Goal: Transaction & Acquisition: Obtain resource

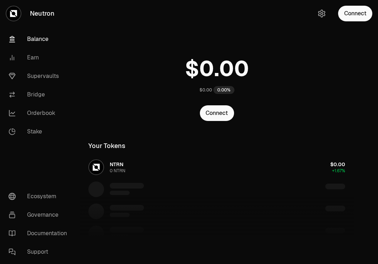
scroll to position [74, 0]
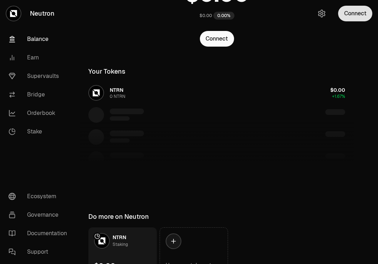
click at [353, 11] on button "Connect" at bounding box center [355, 14] width 34 height 16
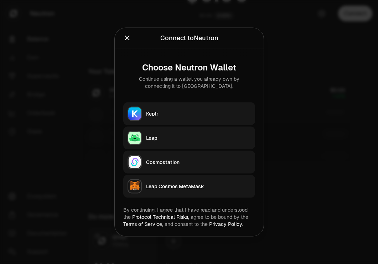
click at [163, 115] on div "Keplr" at bounding box center [198, 113] width 105 height 7
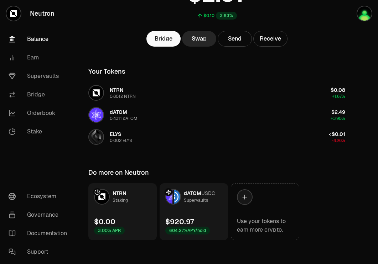
click at [193, 206] on link "dATOM USDC Supervaults $920.97 604.27% APY/hold" at bounding box center [193, 211] width 68 height 57
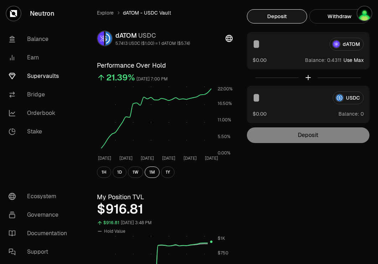
scroll to position [12, 0]
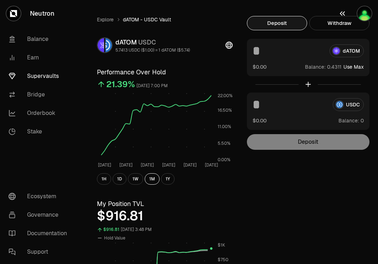
click at [350, 21] on button "button" at bounding box center [355, 13] width 46 height 27
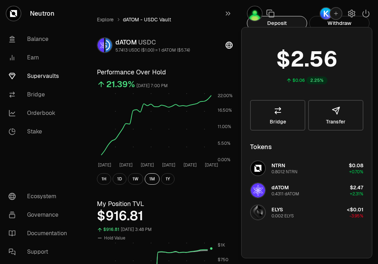
click at [195, 209] on div "$916.81" at bounding box center [165, 216] width 136 height 14
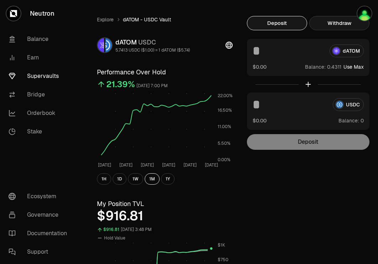
click at [337, 27] on button "Withdraw" at bounding box center [339, 23] width 60 height 14
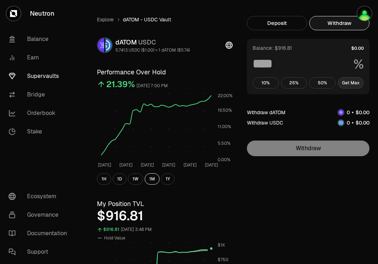
click at [350, 81] on button "Get Max" at bounding box center [350, 82] width 26 height 11
type input "***"
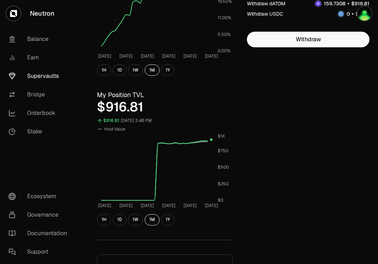
scroll to position [122, 0]
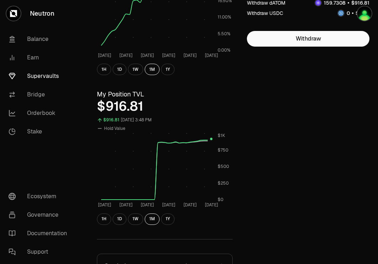
click at [46, 77] on link "Supervaults" at bounding box center [40, 76] width 74 height 19
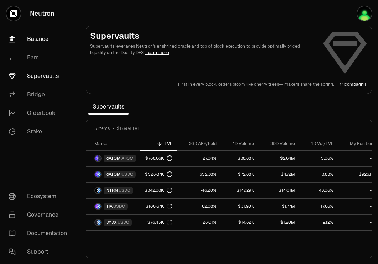
click at [30, 35] on link "Balance" at bounding box center [40, 39] width 74 height 19
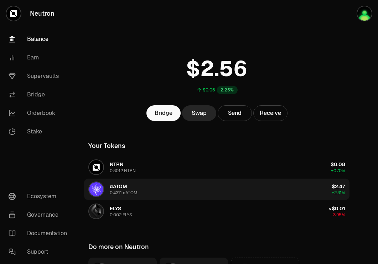
scroll to position [79, 0]
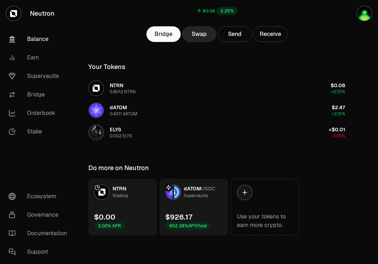
click at [195, 208] on link "dATOM USDC Supervaults $926.17 652.38% APY/hold" at bounding box center [193, 207] width 68 height 57
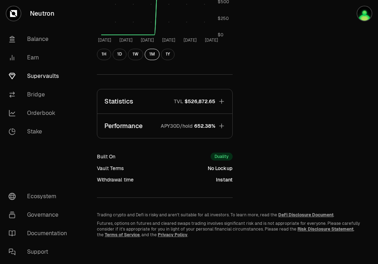
scroll to position [289, 0]
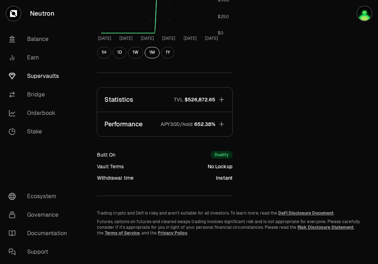
click at [201, 101] on span "$526,872.65" at bounding box center [199, 99] width 31 height 7
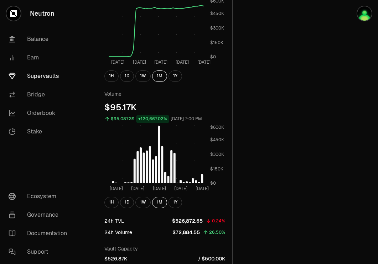
scroll to position [468, 0]
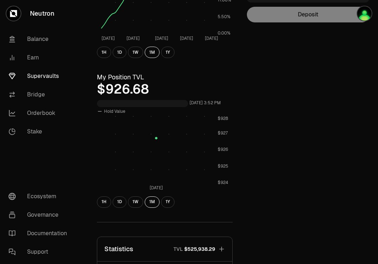
scroll to position [139, 0]
